Goal: Check status

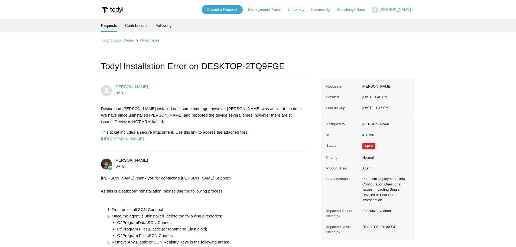
click at [370, 138] on dd "#28156" at bounding box center [385, 134] width 50 height 5
copy dd "28156"
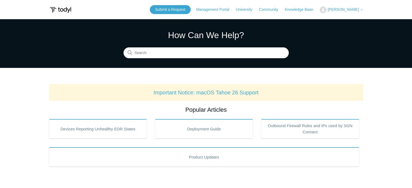
click at [345, 7] on button "[PERSON_NAME]" at bounding box center [341, 10] width 43 height 7
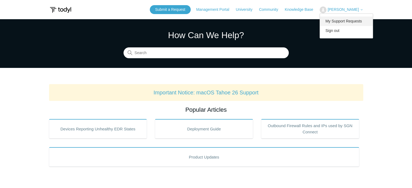
click at [345, 21] on link "My Support Requests" at bounding box center [346, 21] width 53 height 9
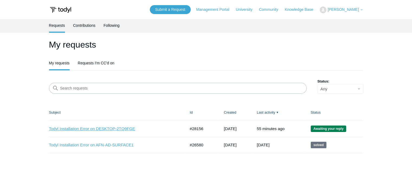
click at [124, 127] on link "Todyl Installation Error on DESKTOP-2TQ9FGE" at bounding box center [113, 129] width 129 height 6
